Goal: Task Accomplishment & Management: Manage account settings

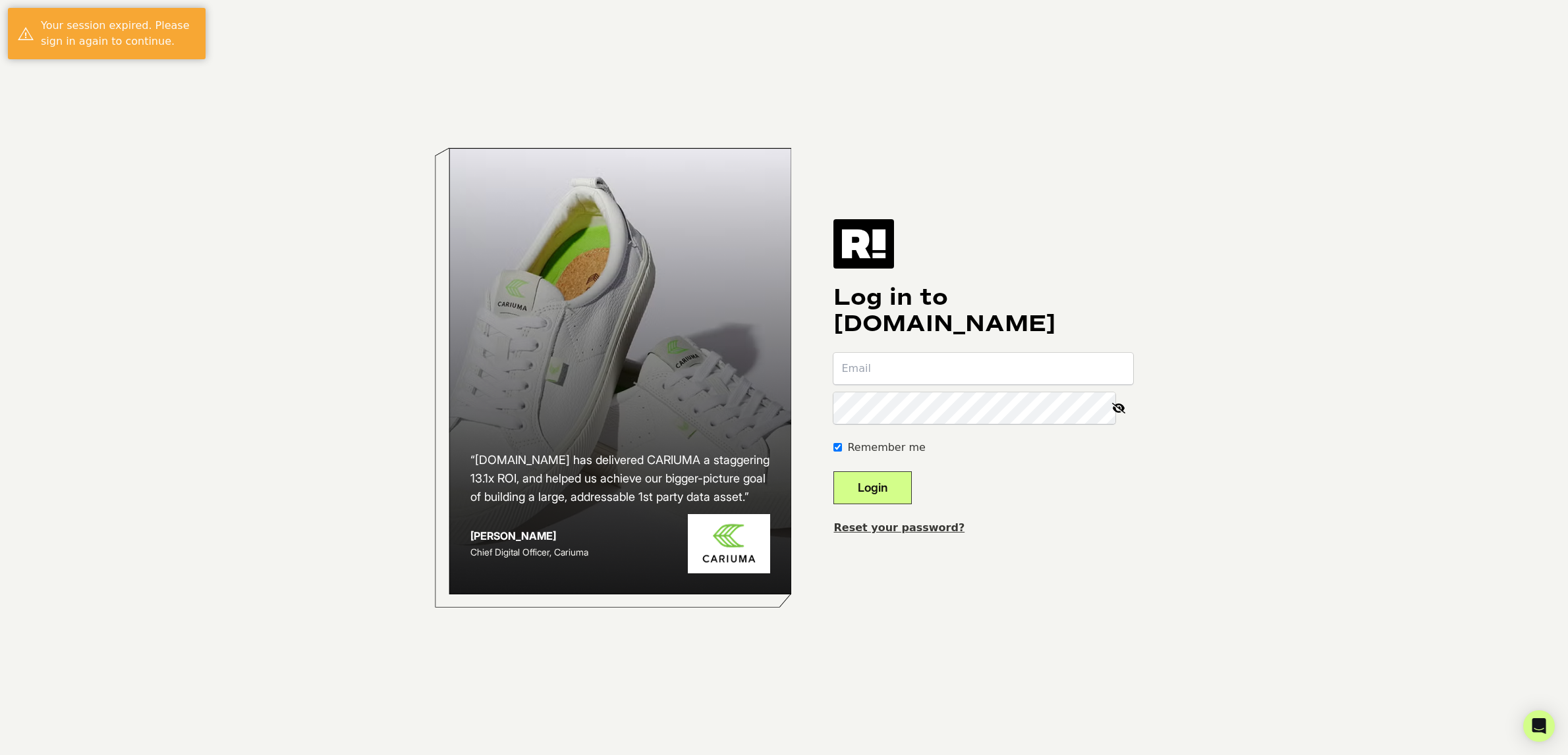
type input "[EMAIL_ADDRESS][DOMAIN_NAME]"
click at [879, 492] on button "Login" at bounding box center [872, 487] width 78 height 33
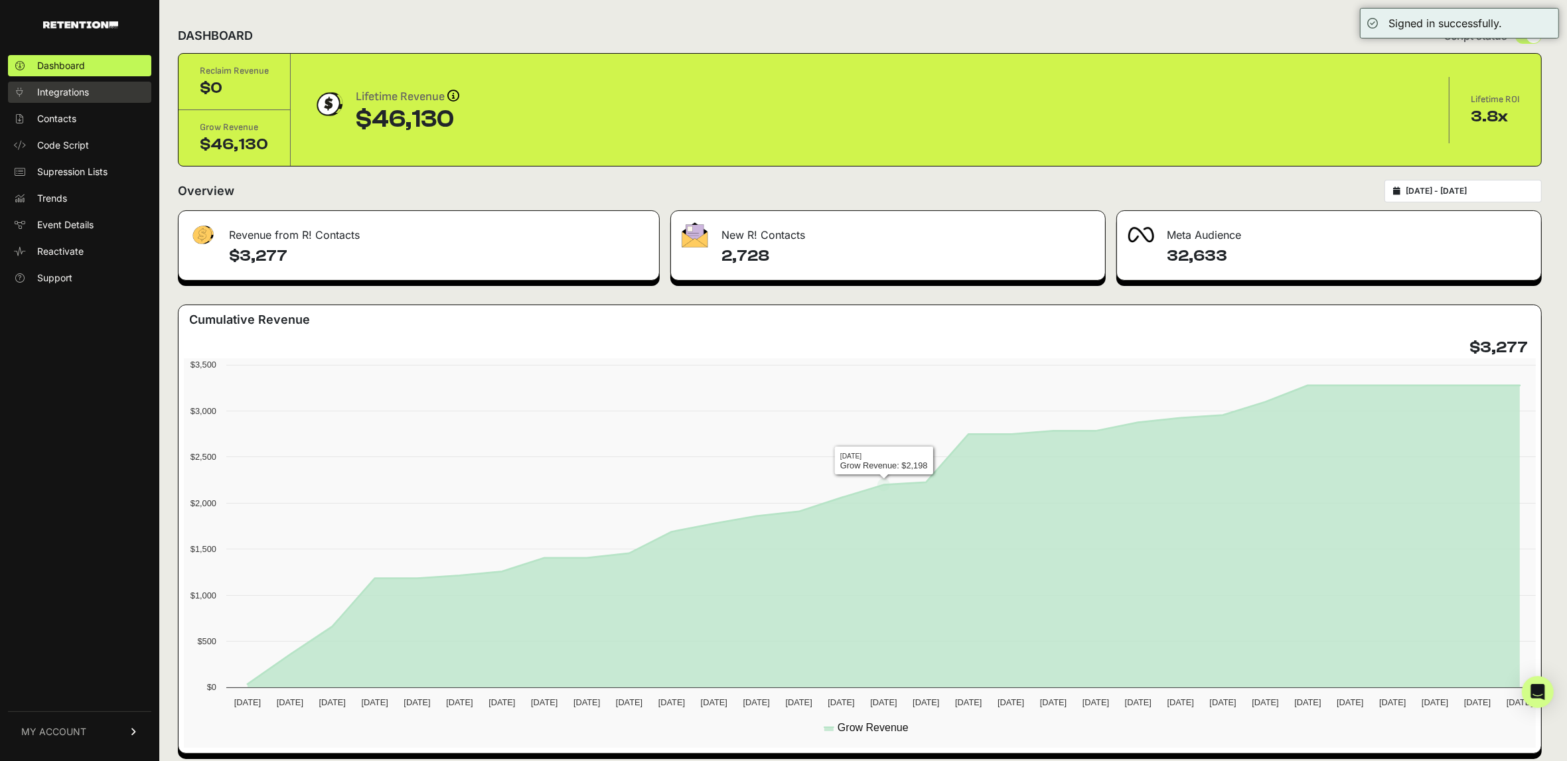
click at [72, 100] on link "Integrations" at bounding box center [79, 92] width 143 height 21
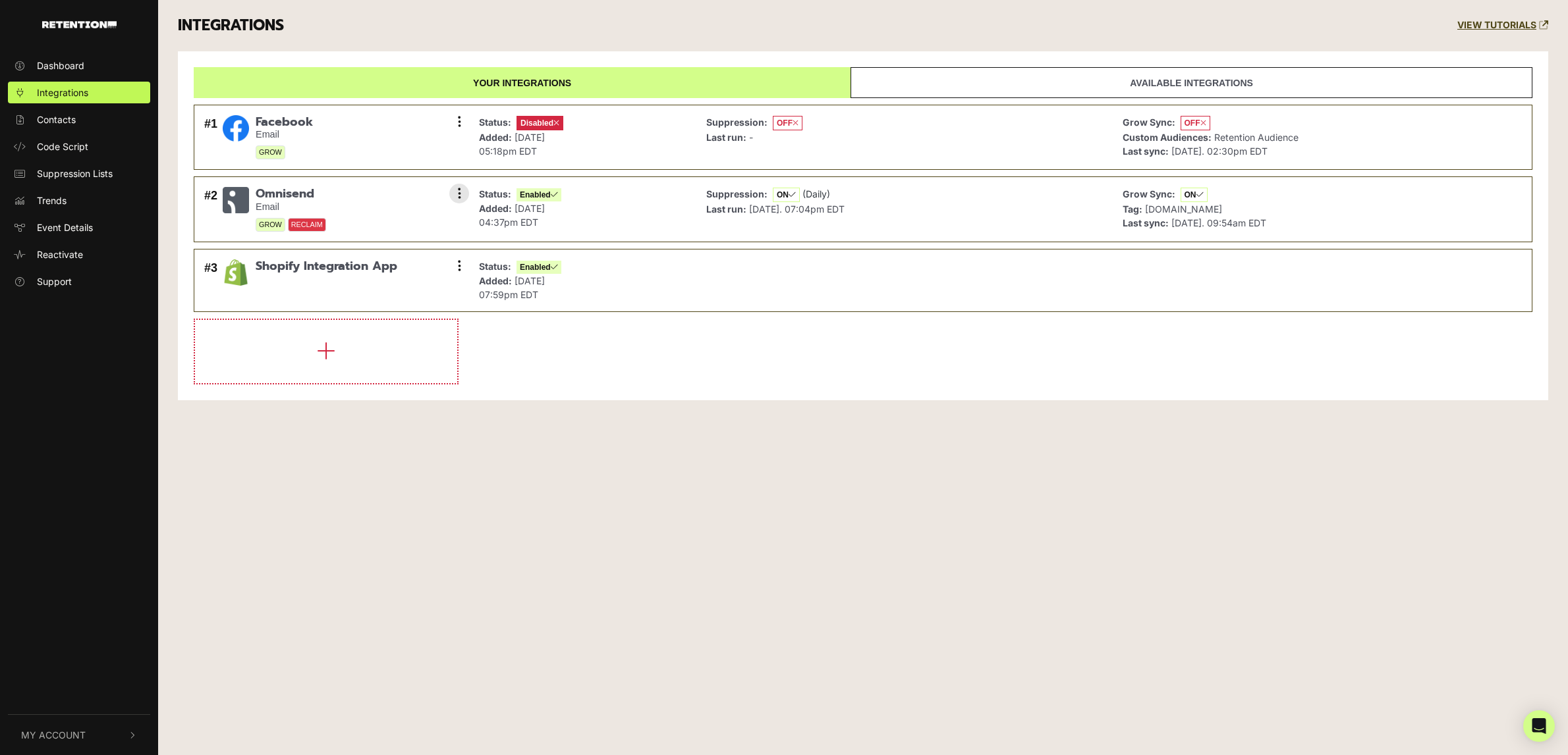
click at [313, 230] on span "RECLAIM" at bounding box center [307, 225] width 38 height 14
click at [460, 127] on icon at bounding box center [458, 121] width 3 height 13
click at [420, 127] on link "Settings" at bounding box center [379, 123] width 125 height 29
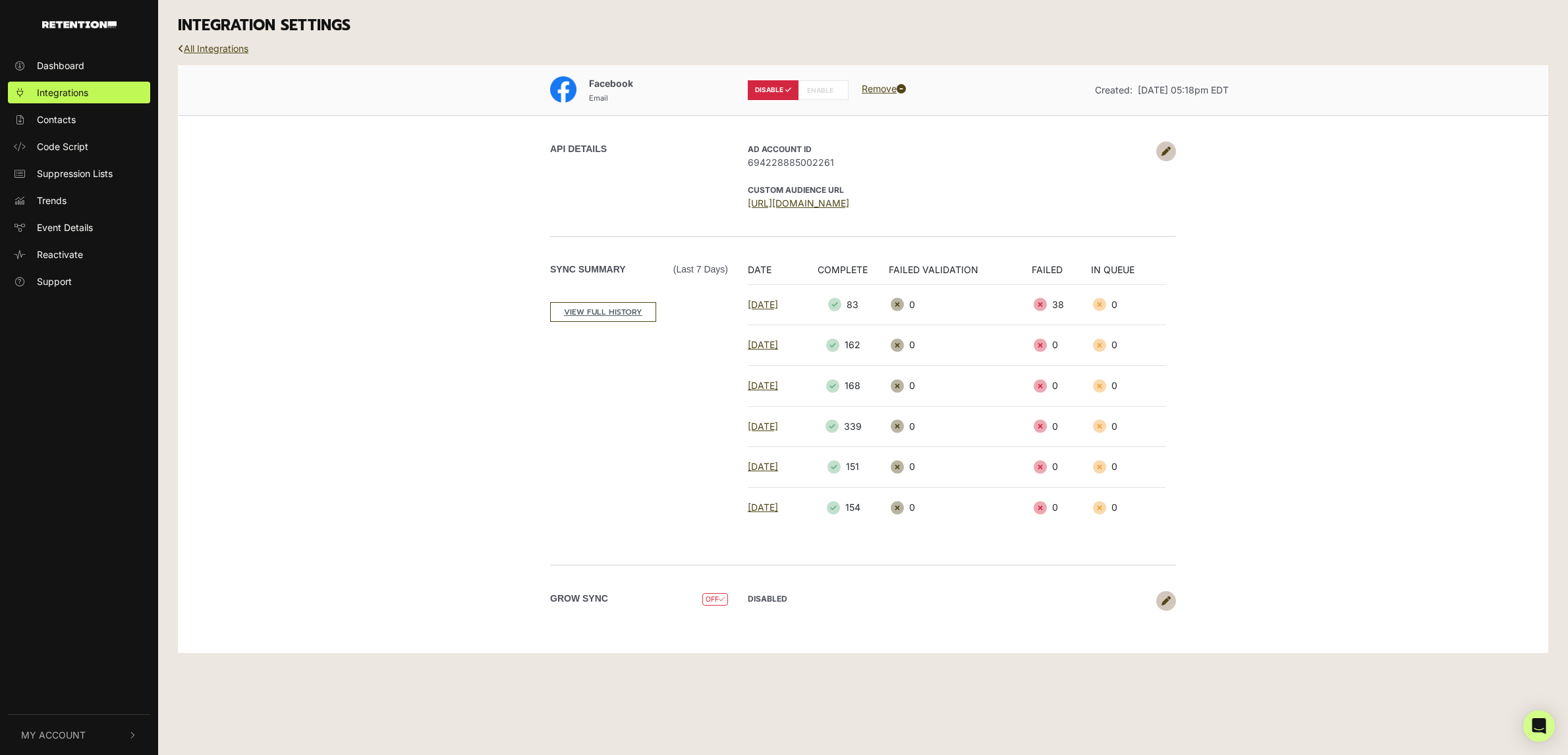
click at [1173, 154] on link at bounding box center [1166, 152] width 20 height 20
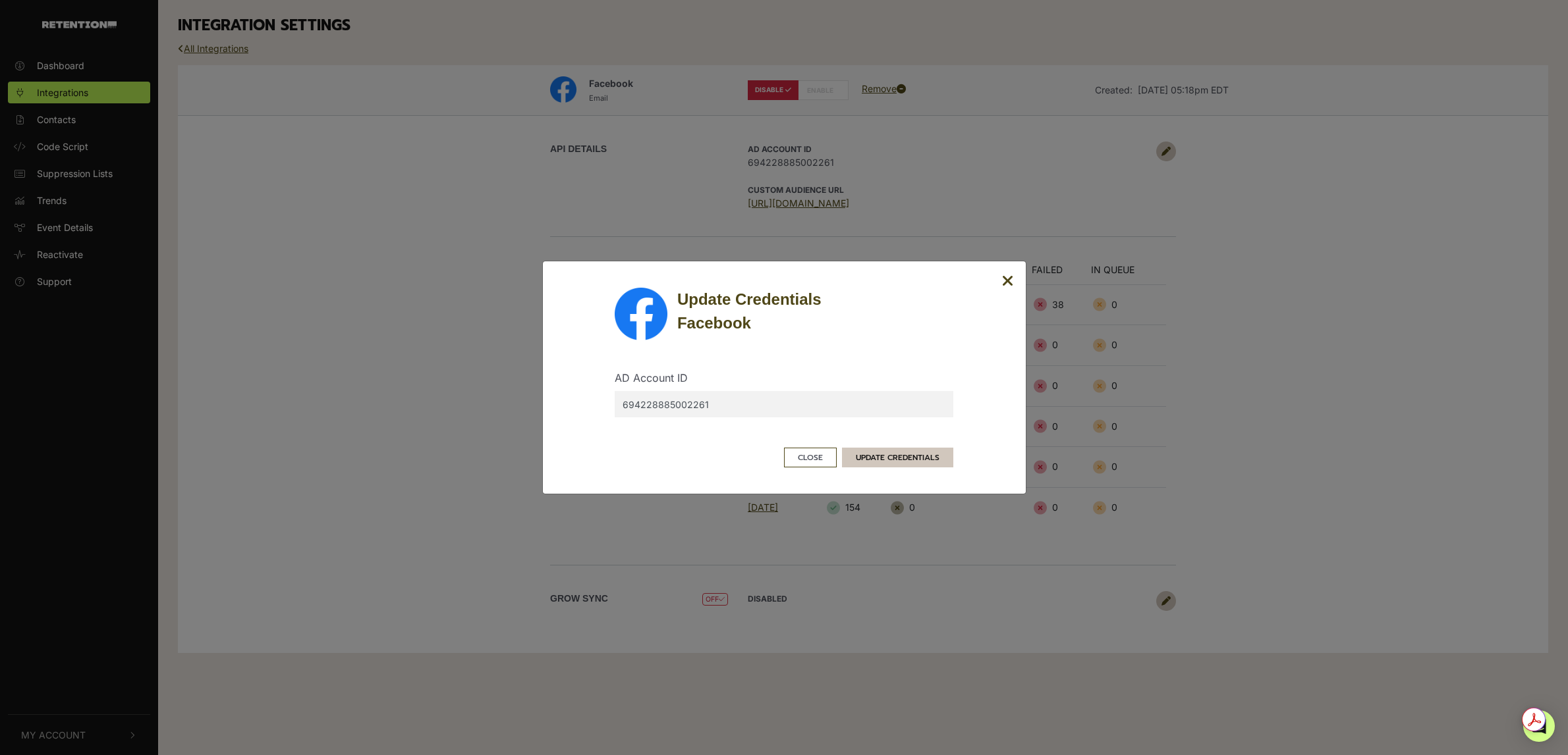
click at [863, 455] on button "UPDATE CREDENTIALS" at bounding box center [897, 457] width 111 height 20
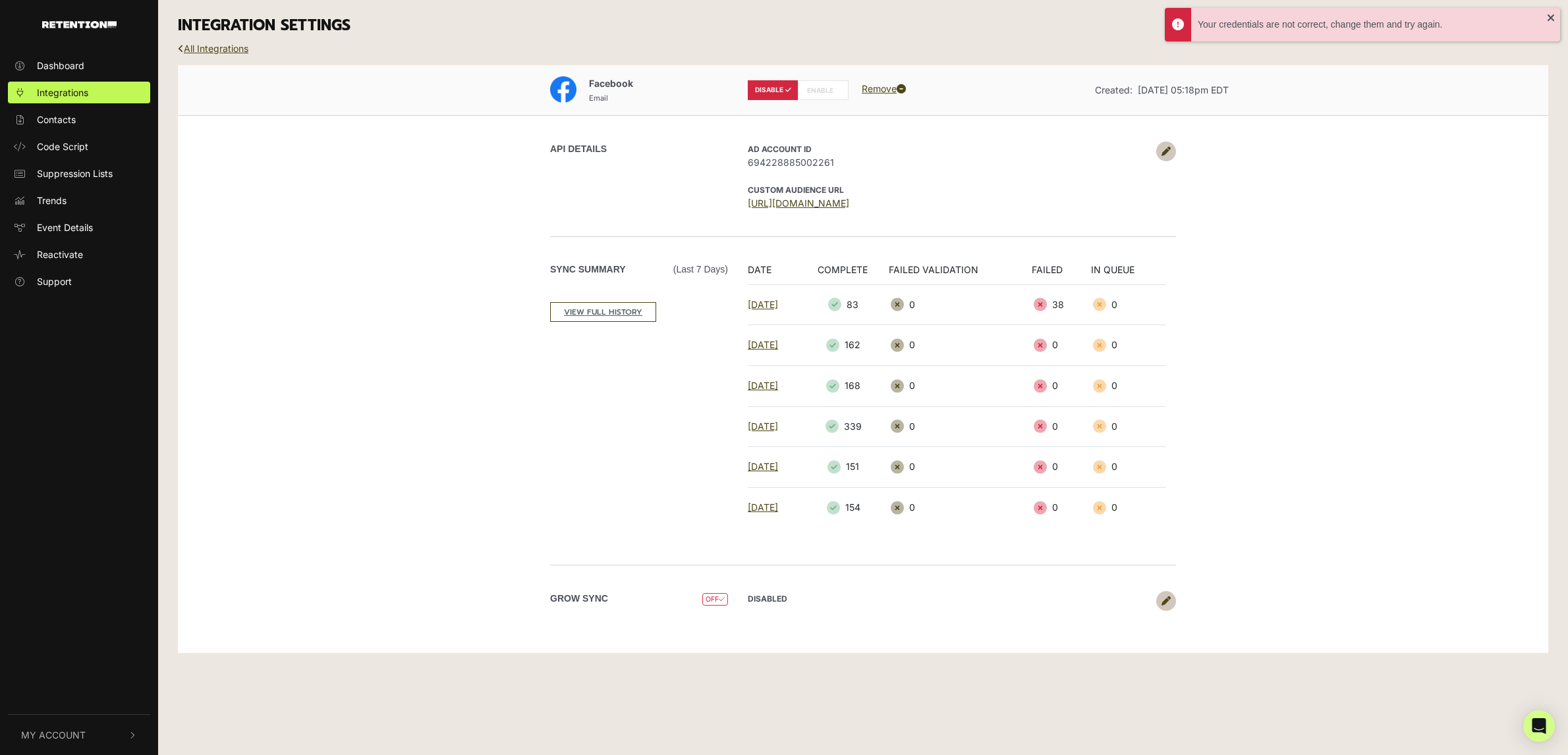
click at [823, 93] on label "ENABLE" at bounding box center [823, 90] width 51 height 20
radio input "false"
radio input "true"
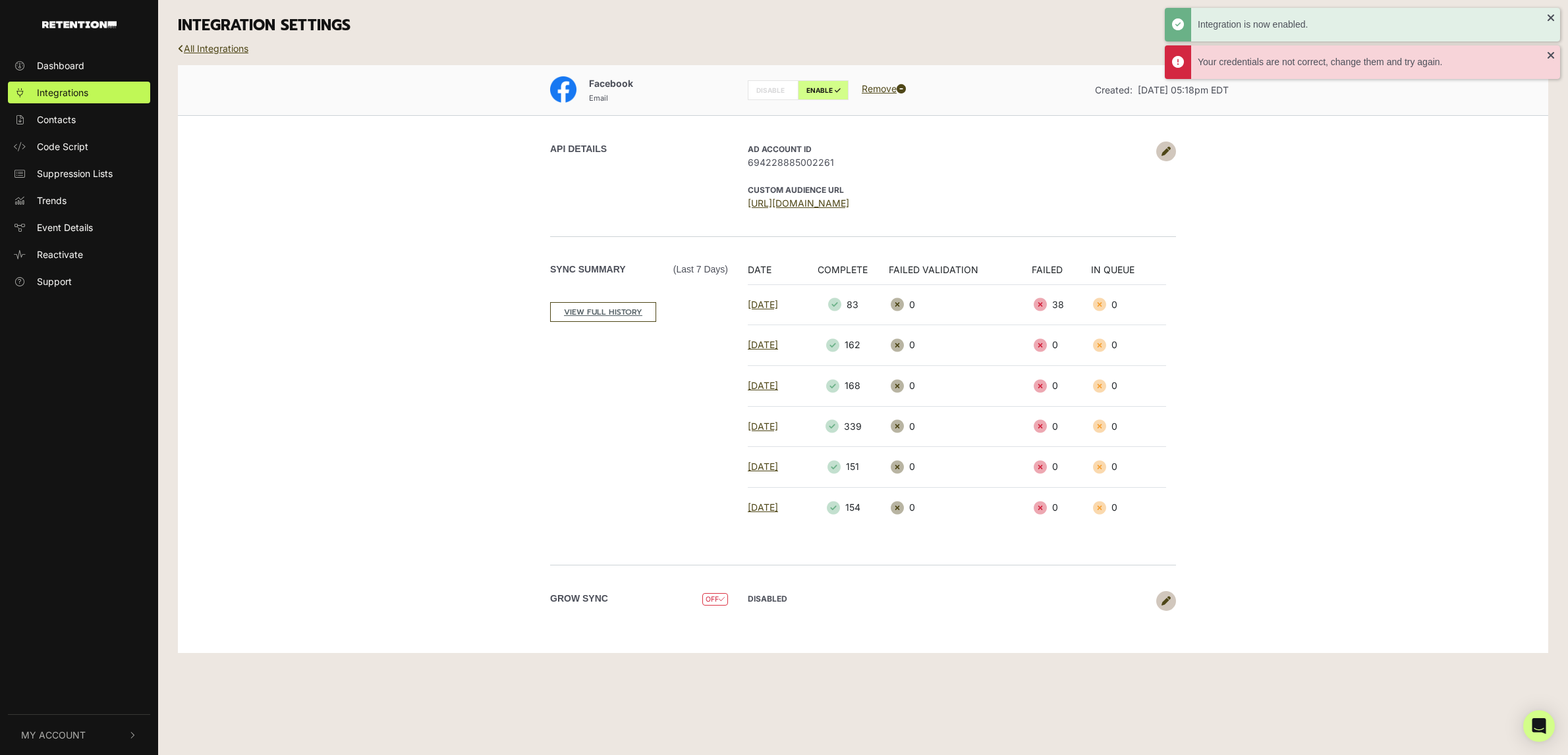
click at [1369, 276] on div "Facebook Email DISABLE ENABLE Remove Created: [DATE] 05:18pm EDT API DETAILS AD…" at bounding box center [862, 359] width 1371 height 588
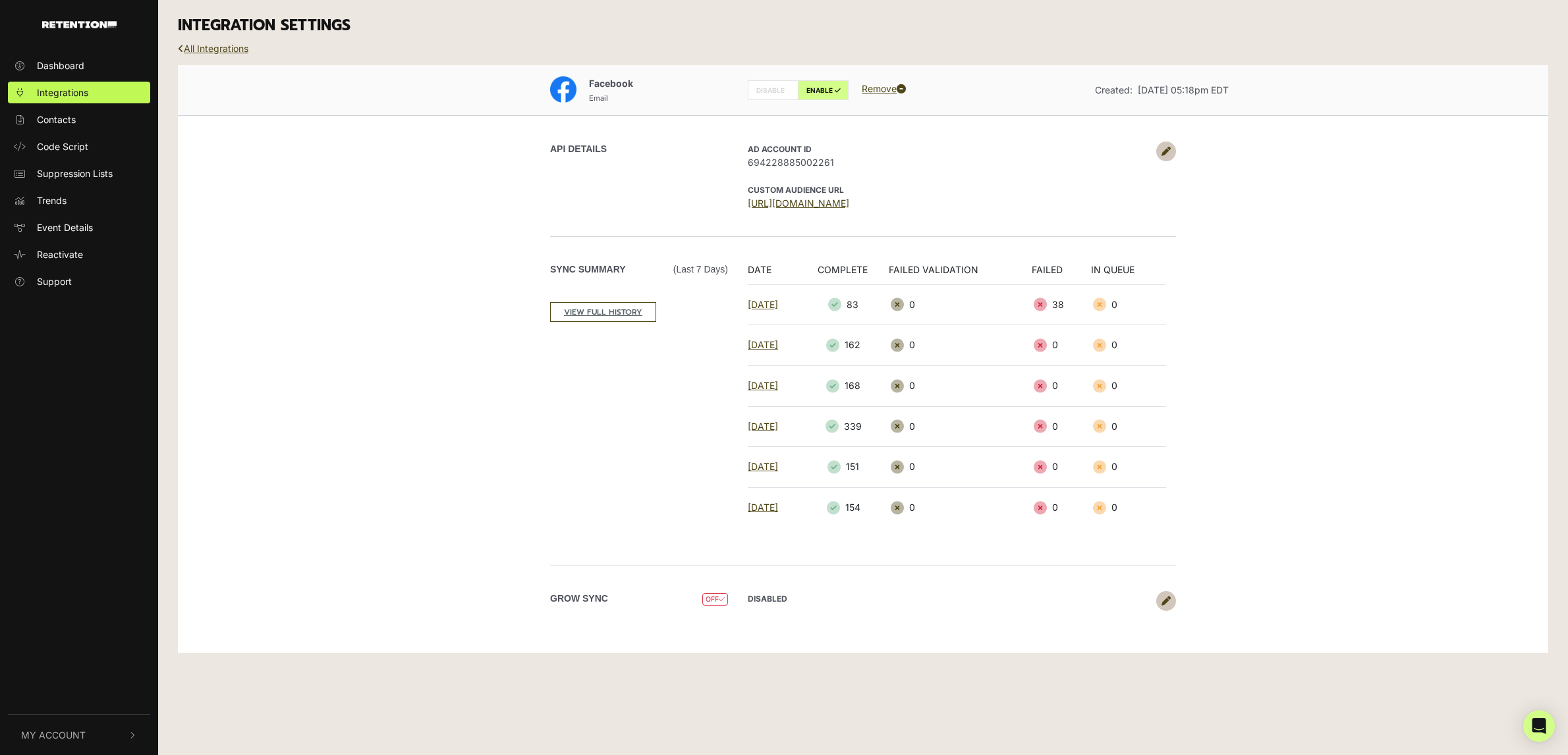
click at [1164, 155] on icon at bounding box center [1165, 151] width 9 height 9
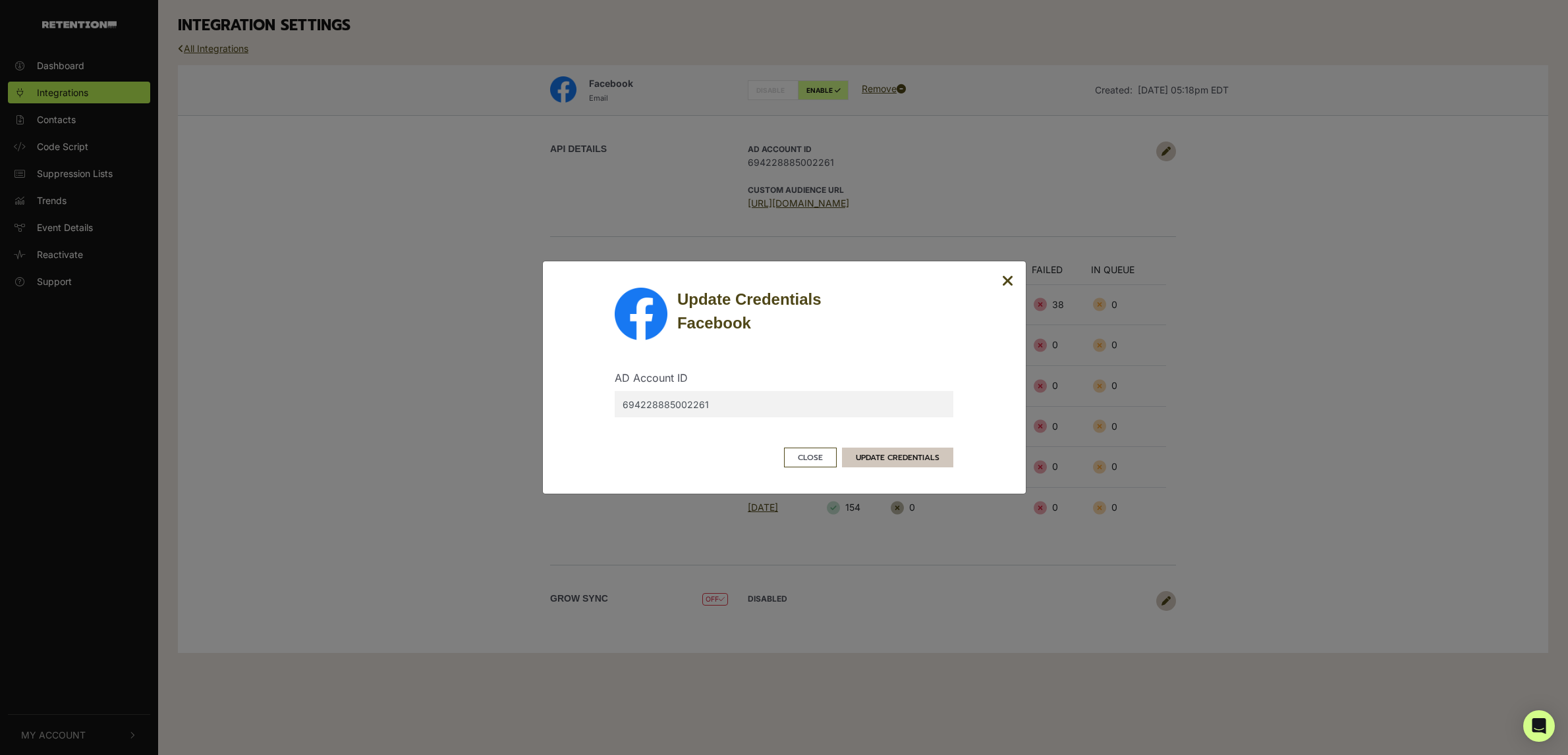
click at [882, 450] on button "UPDATE CREDENTIALS" at bounding box center [897, 457] width 111 height 20
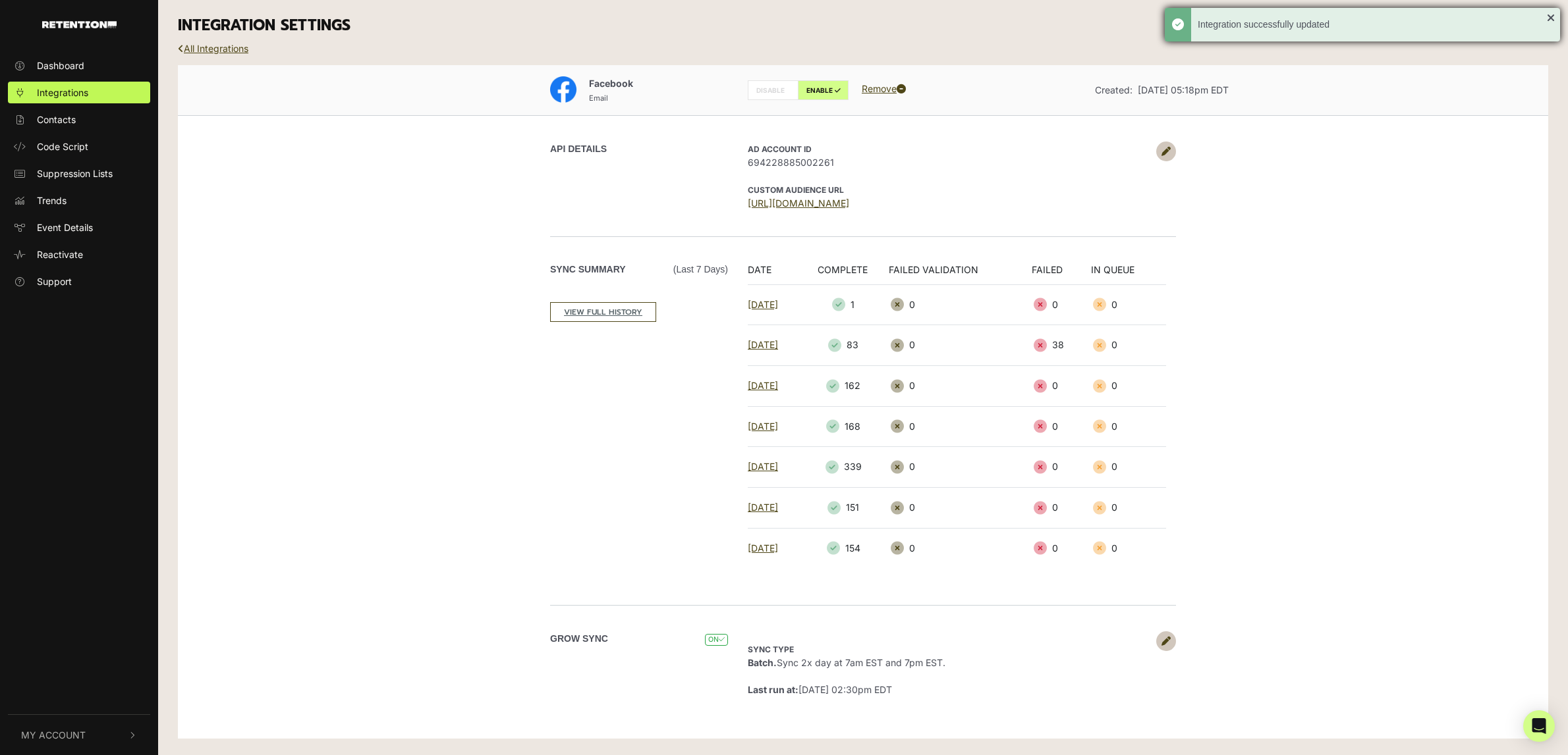
click at [1548, 19] on div "Integration successfully updated" at bounding box center [1362, 25] width 395 height 34
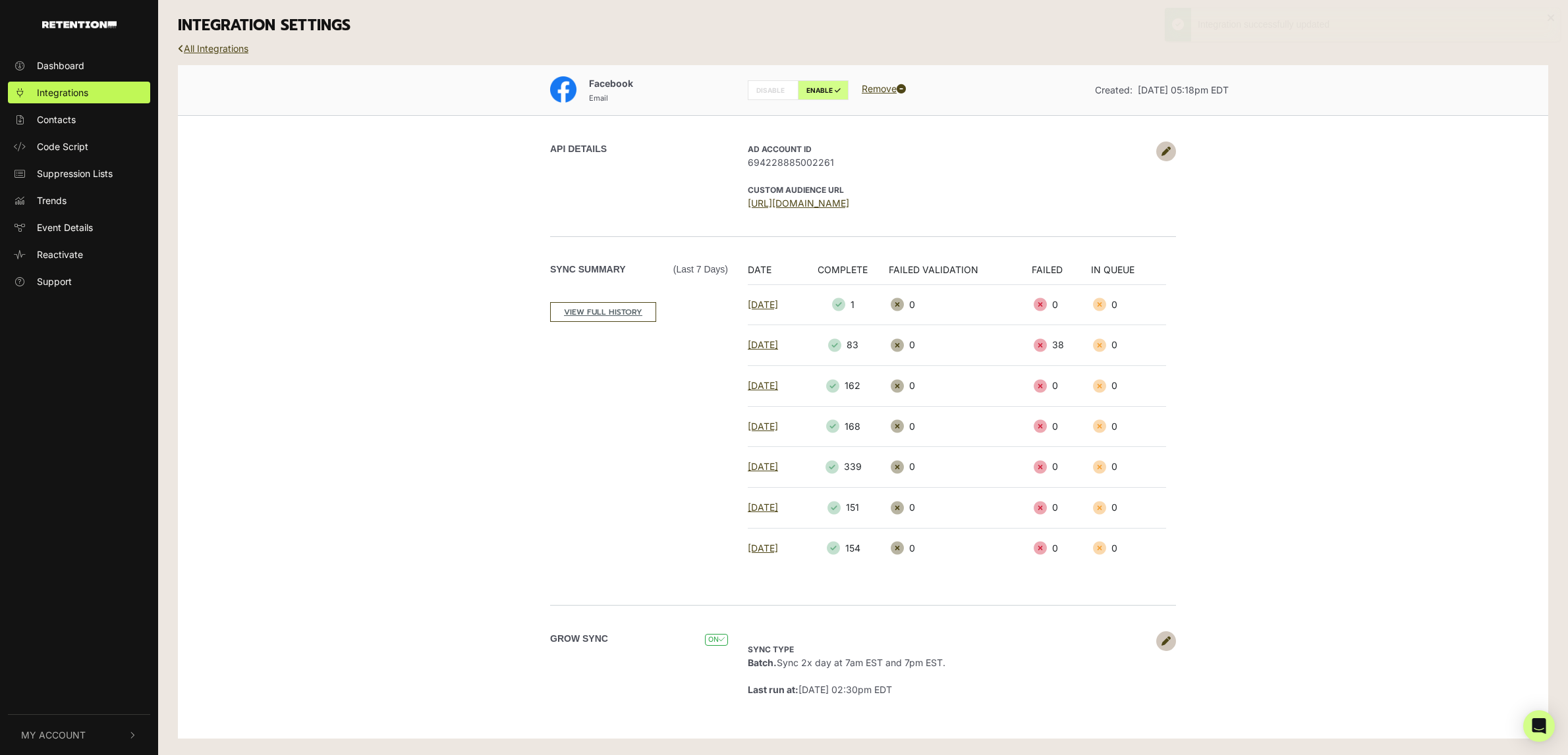
click at [1381, 294] on div "Facebook Email DISABLE ENABLE Remove Created: Jul 26, 2023 05:18pm EDT API DETA…" at bounding box center [862, 403] width 1371 height 675
click at [84, 93] on span "Integrations" at bounding box center [63, 92] width 52 height 14
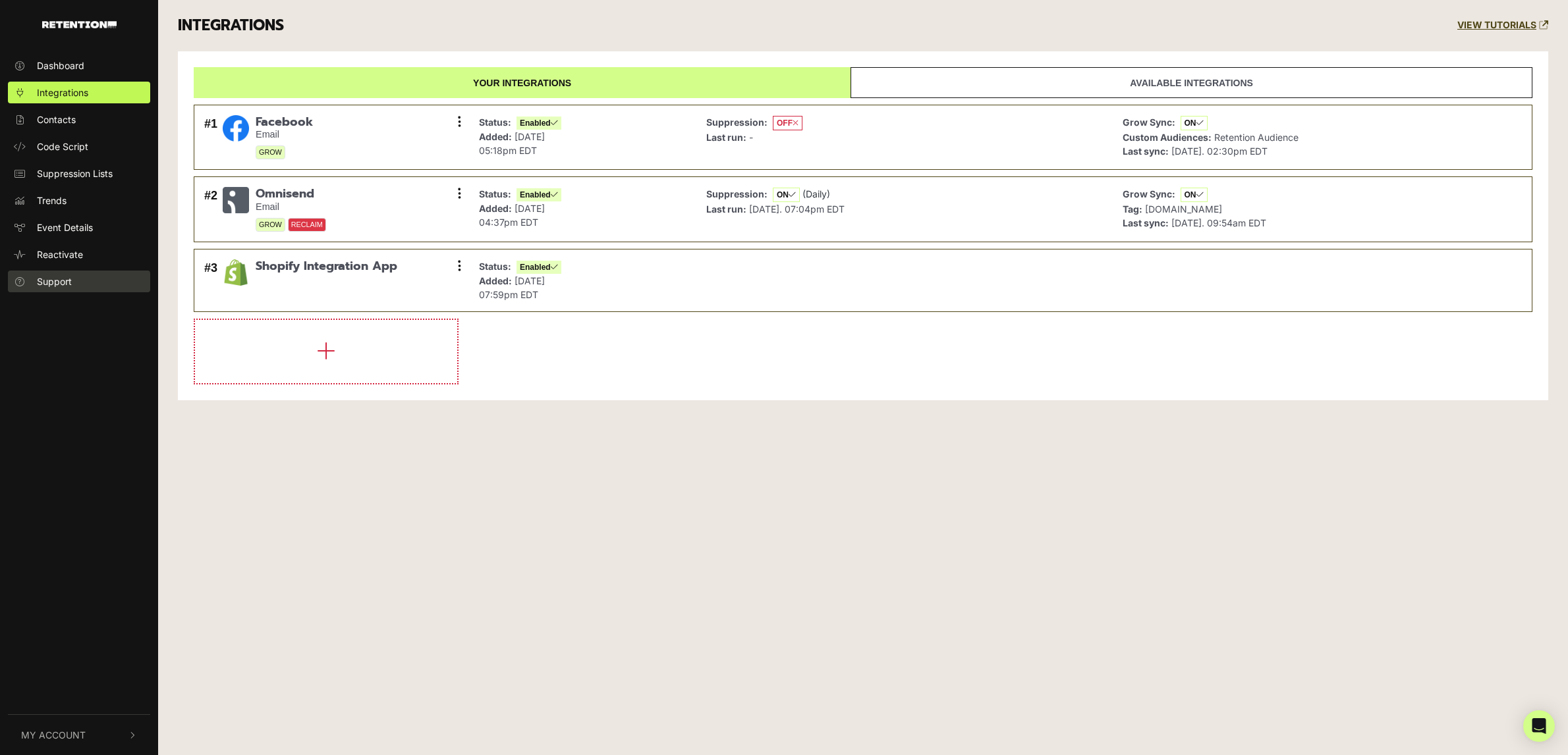
click at [52, 288] on span "Support" at bounding box center [54, 282] width 35 height 14
click at [54, 731] on span "My Account" at bounding box center [53, 735] width 65 height 14
click at [66, 705] on span "Subscription" at bounding box center [64, 705] width 54 height 14
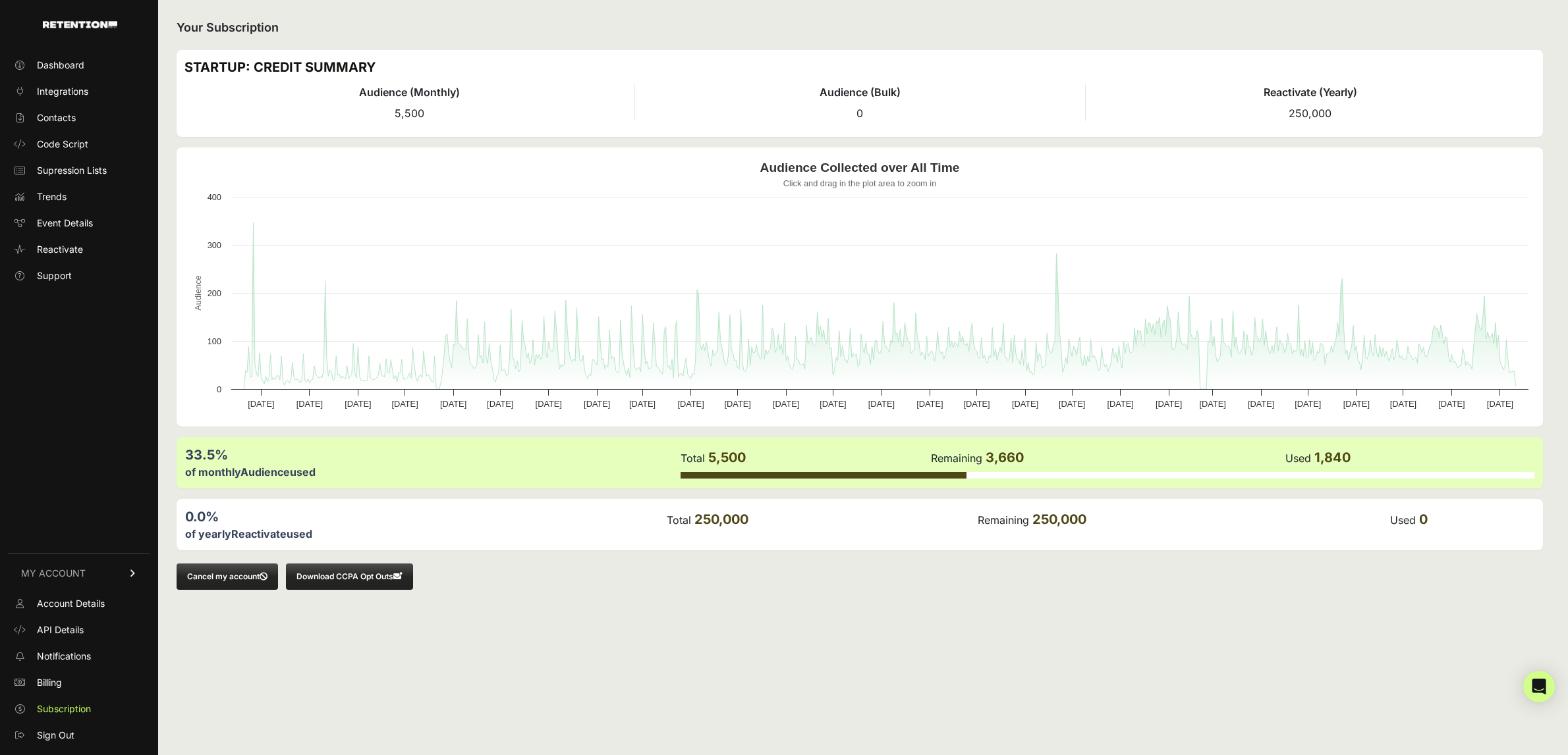
click at [234, 578] on button "Cancel my account" at bounding box center [227, 576] width 101 height 27
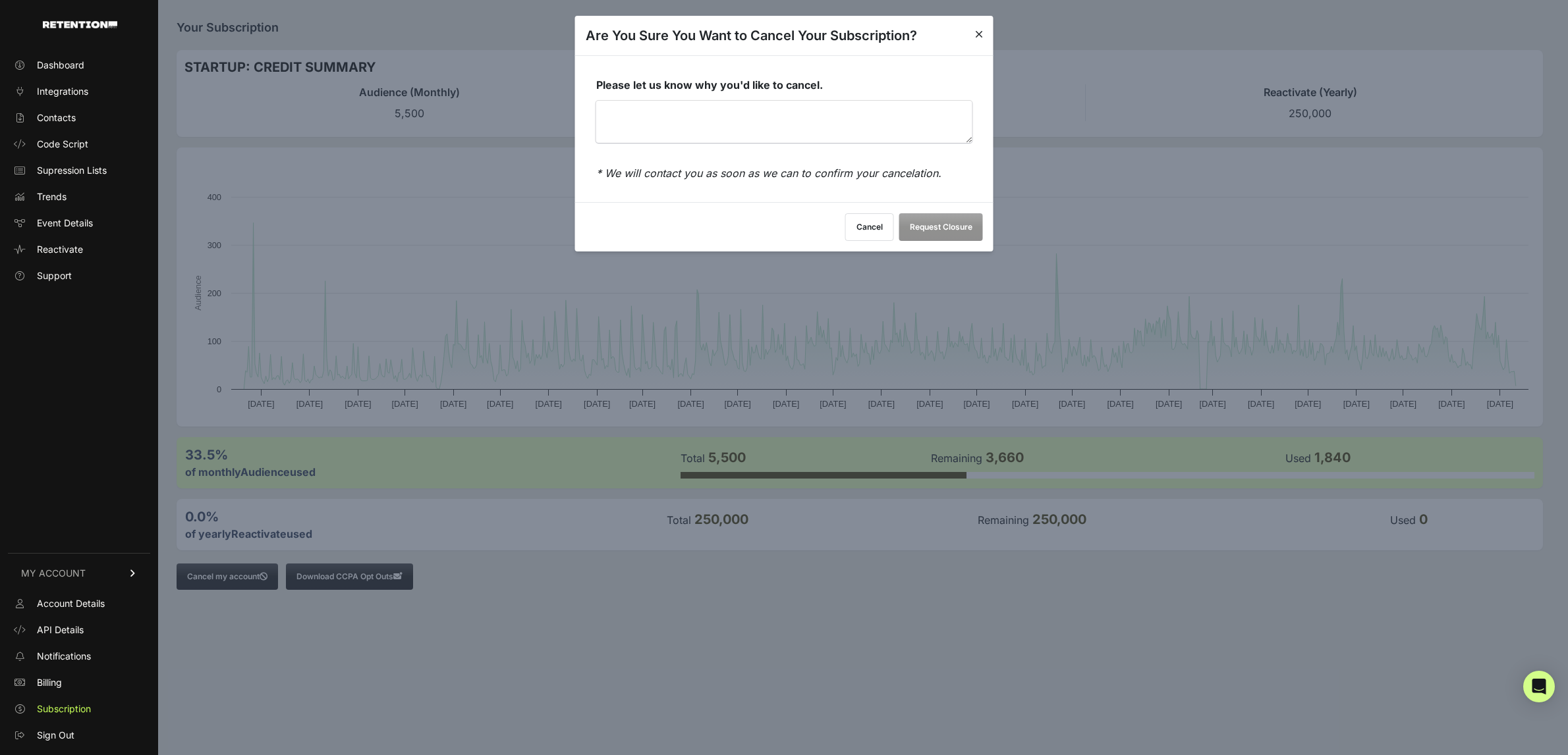
click at [786, 134] on textarea "Please let us know why you'd like to cancel." at bounding box center [784, 122] width 376 height 42
type textarea "N"
type textarea "low ROI"
click at [965, 235] on button "Request Closure" at bounding box center [941, 228] width 83 height 28
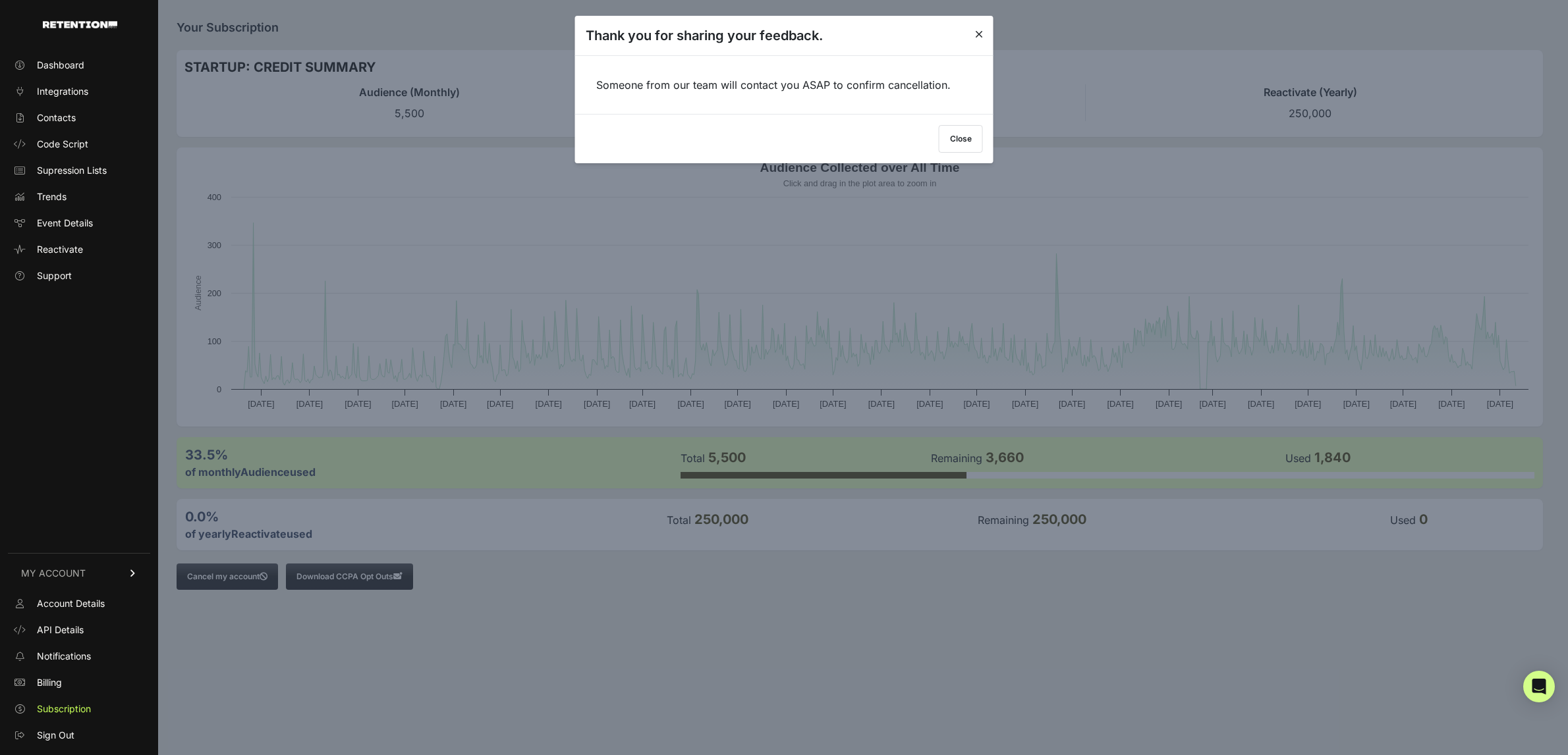
click at [977, 144] on button "Close" at bounding box center [961, 139] width 44 height 28
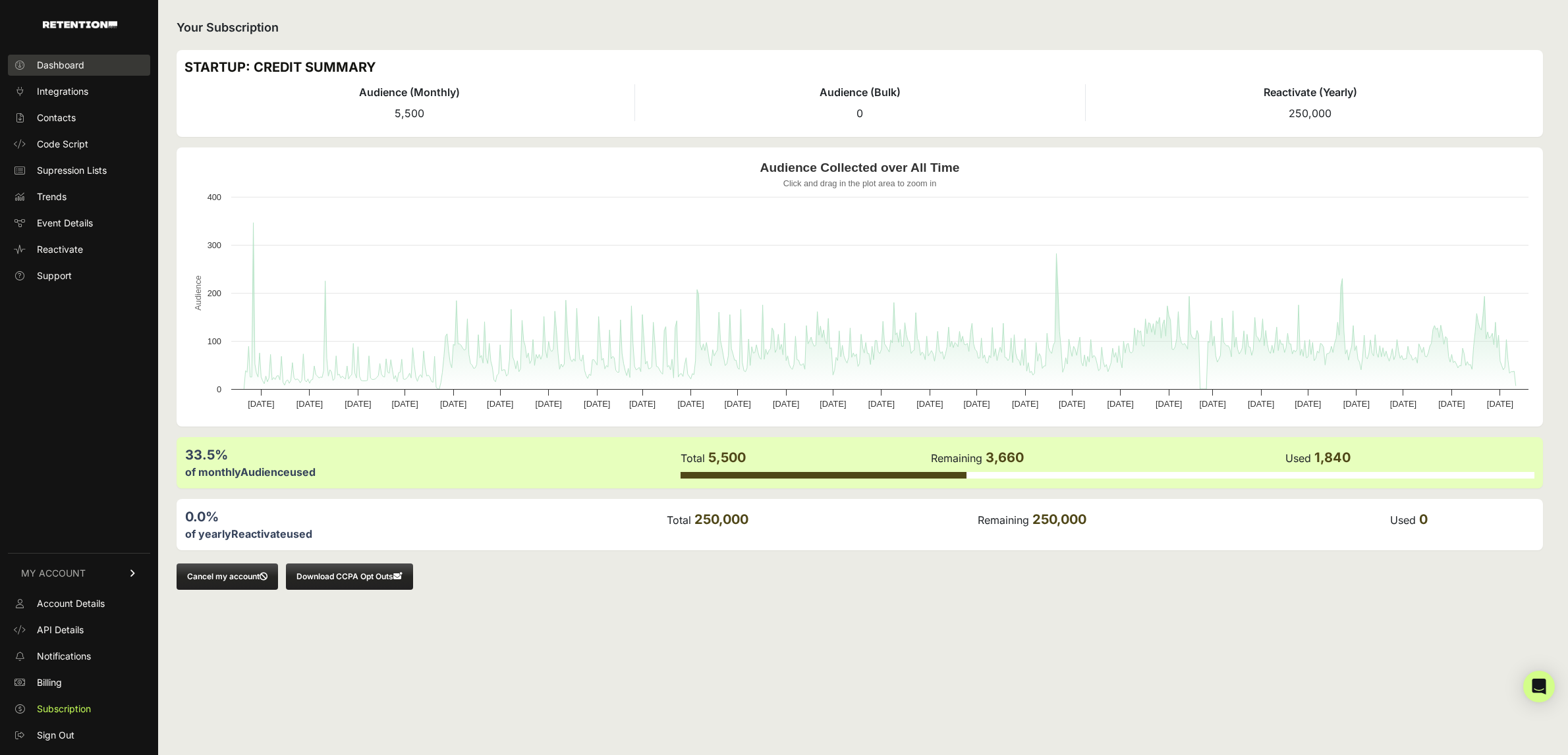
click at [82, 67] on span "Dashboard" at bounding box center [61, 64] width 48 height 13
